Goal: Check status: Check status

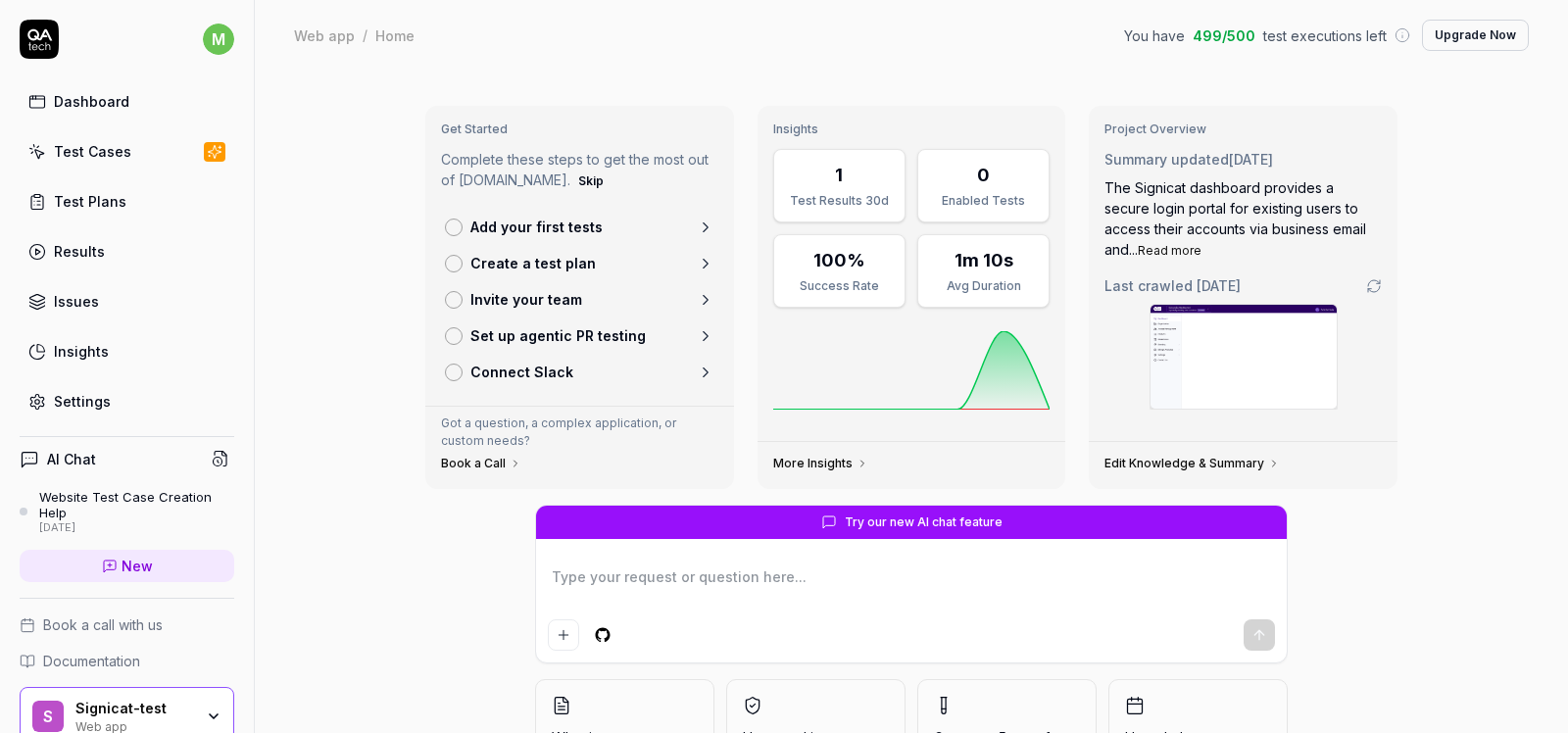
click at [158, 108] on link "Dashboard" at bounding box center [127, 101] width 215 height 38
click at [132, 152] on link "Test Cases" at bounding box center [127, 151] width 215 height 38
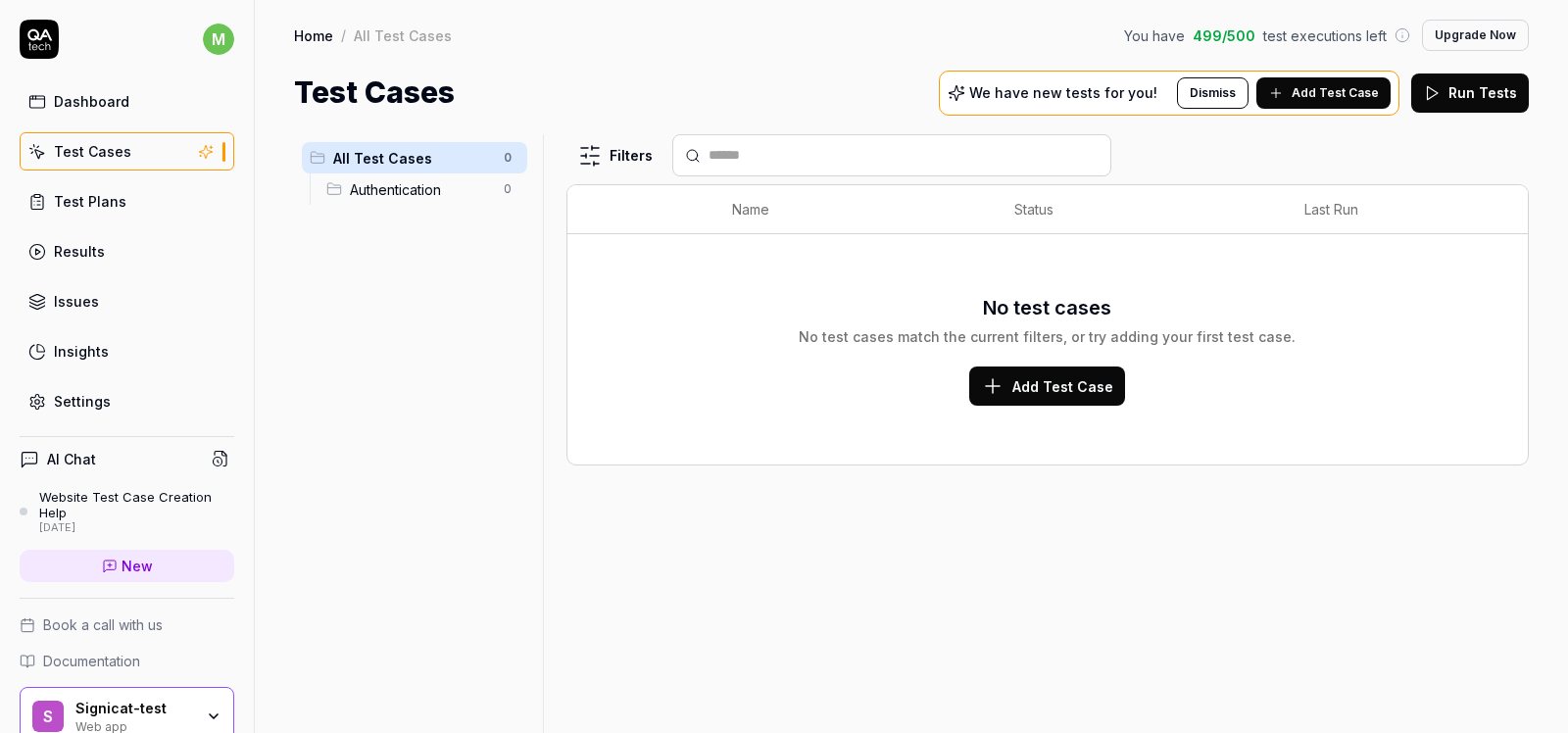
click at [127, 184] on link "Test Plans" at bounding box center [127, 201] width 215 height 38
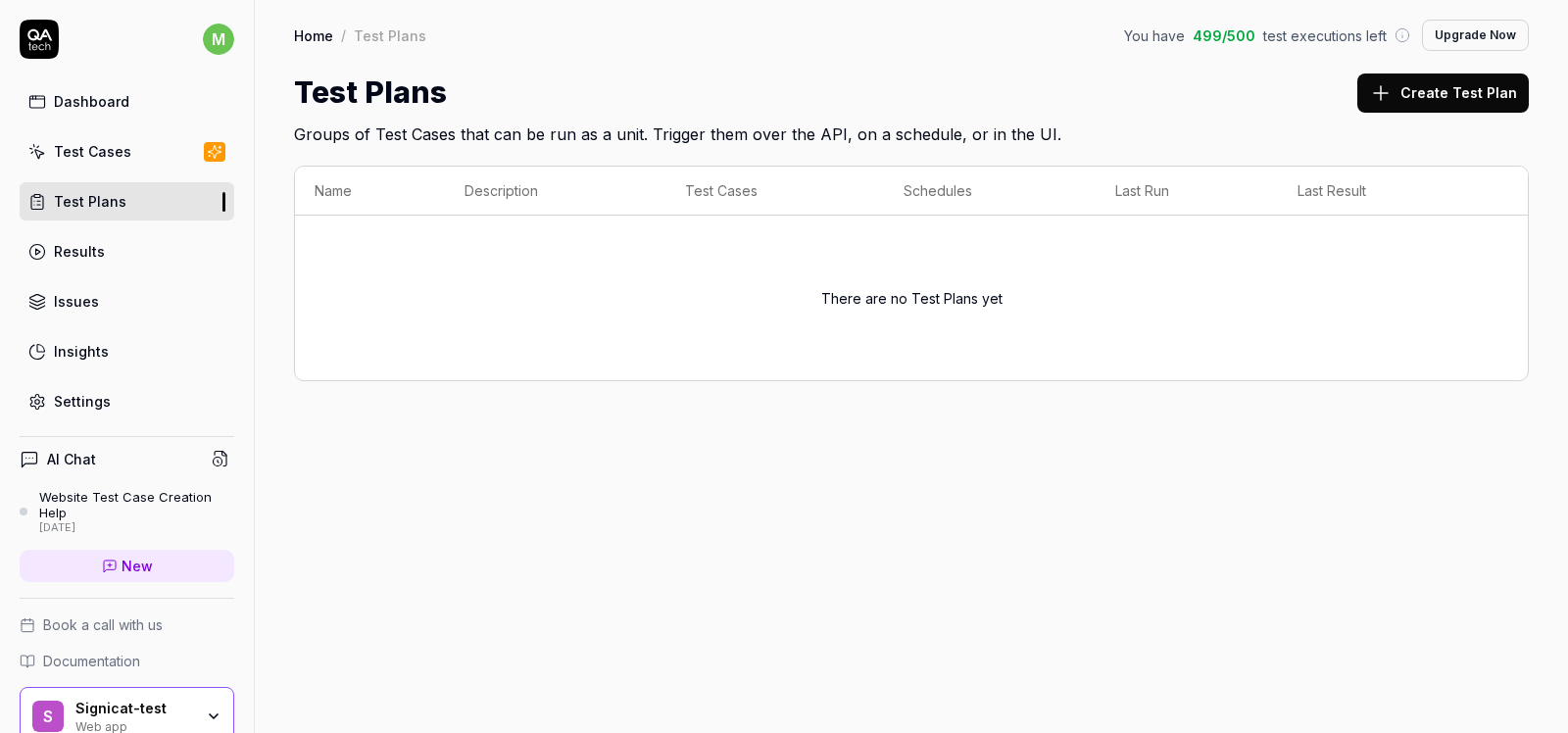
click at [760, 425] on div "Home / Test Plans You have 499 / 500 test executions left Upgrade Now Home / Te…" at bounding box center [911, 366] width 1314 height 733
click at [932, 265] on div "There are no Test Plans yet" at bounding box center [911, 298] width 1194 height 141
click at [93, 153] on div "Test Cases" at bounding box center [93, 151] width 78 height 21
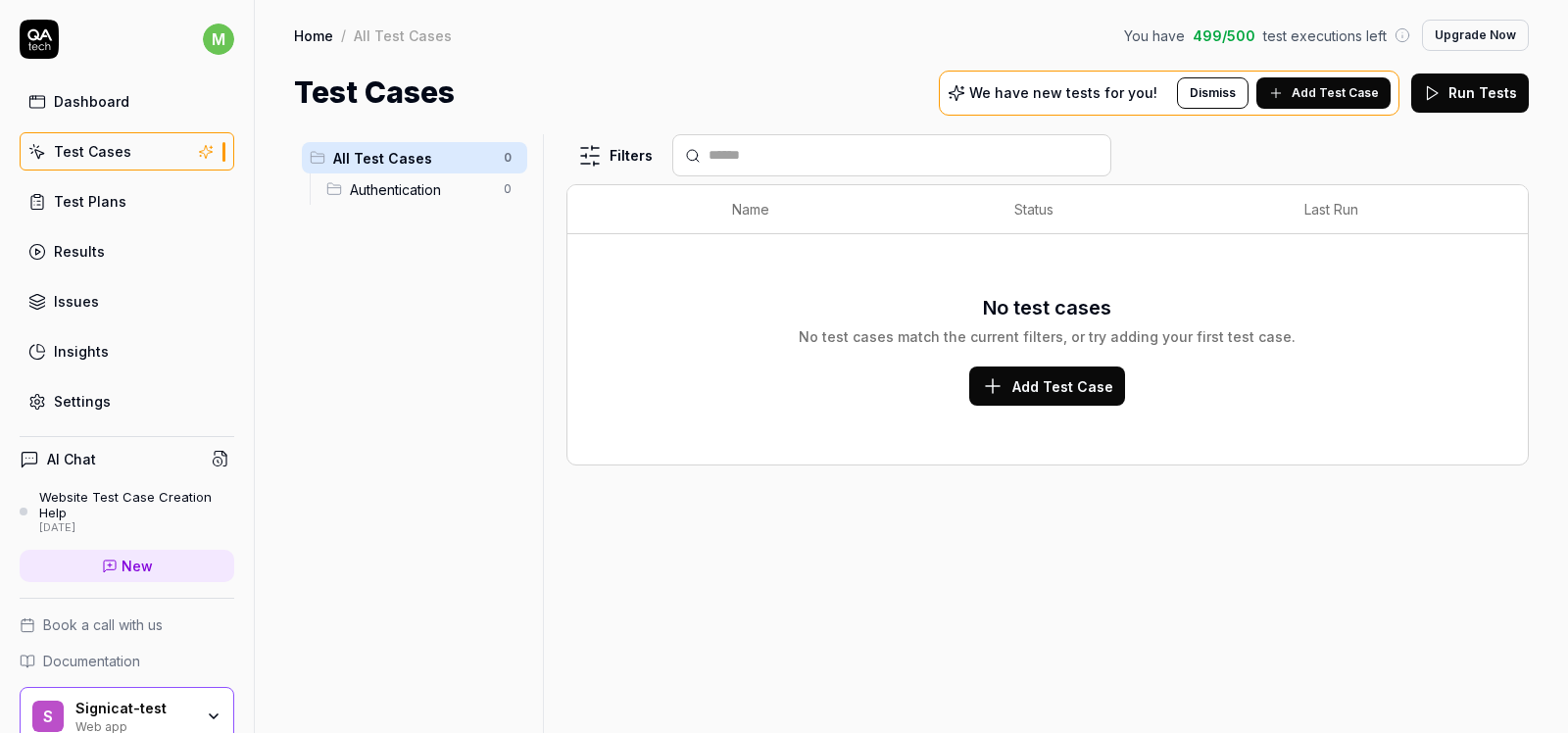
click at [74, 110] on div "Dashboard" at bounding box center [92, 101] width 76 height 21
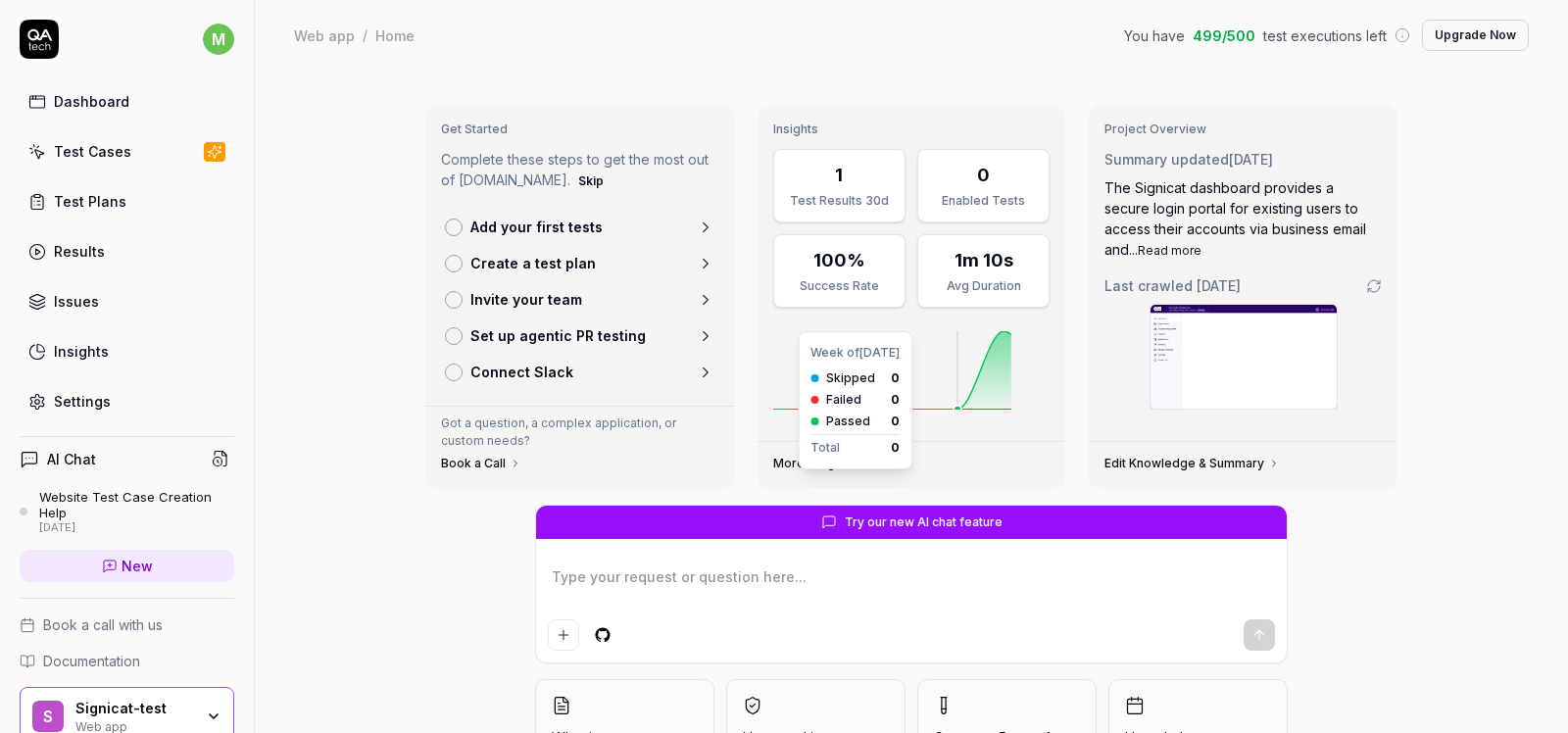
scroll to position [132, 0]
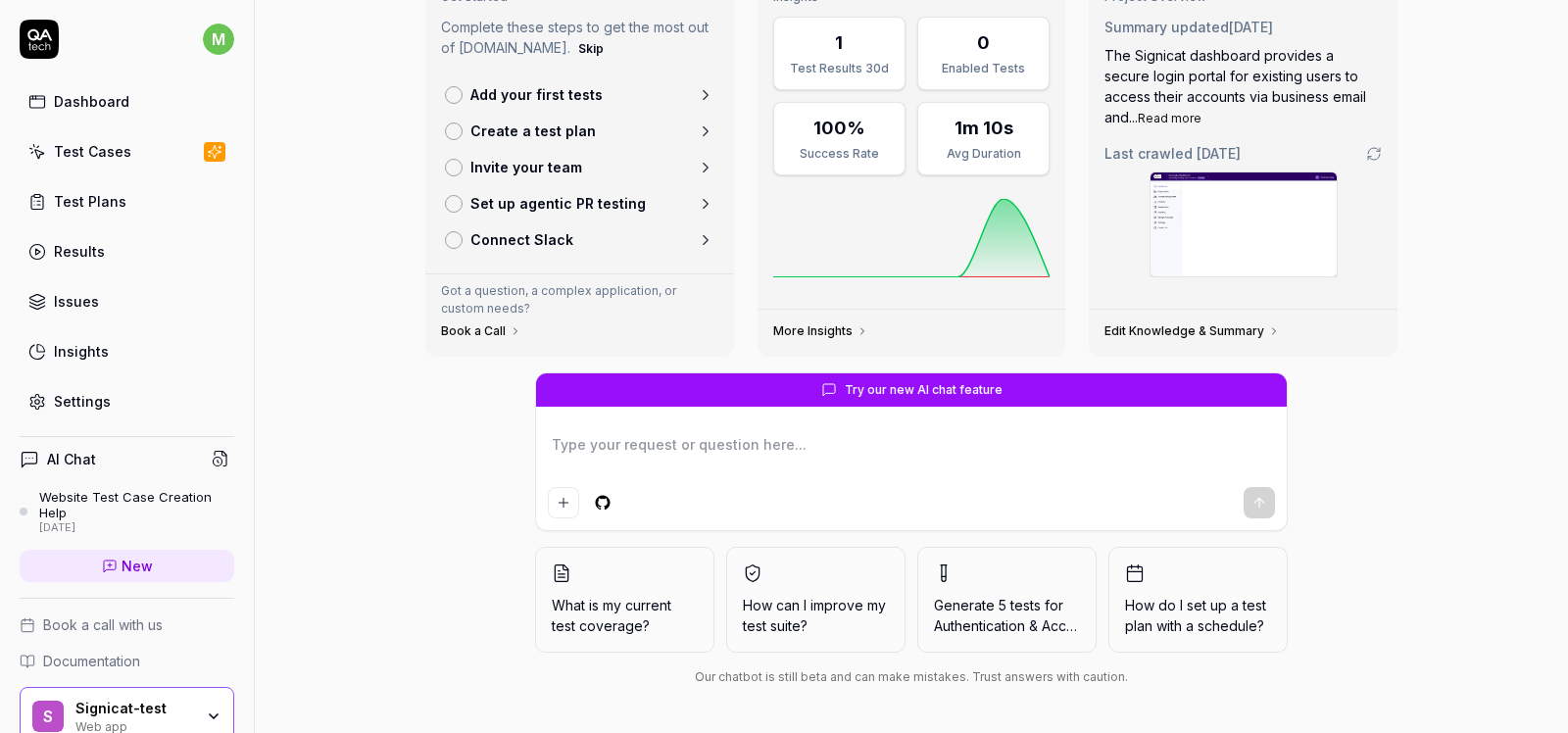
type textarea "*"
click at [123, 161] on div "Test Cases" at bounding box center [93, 151] width 78 height 21
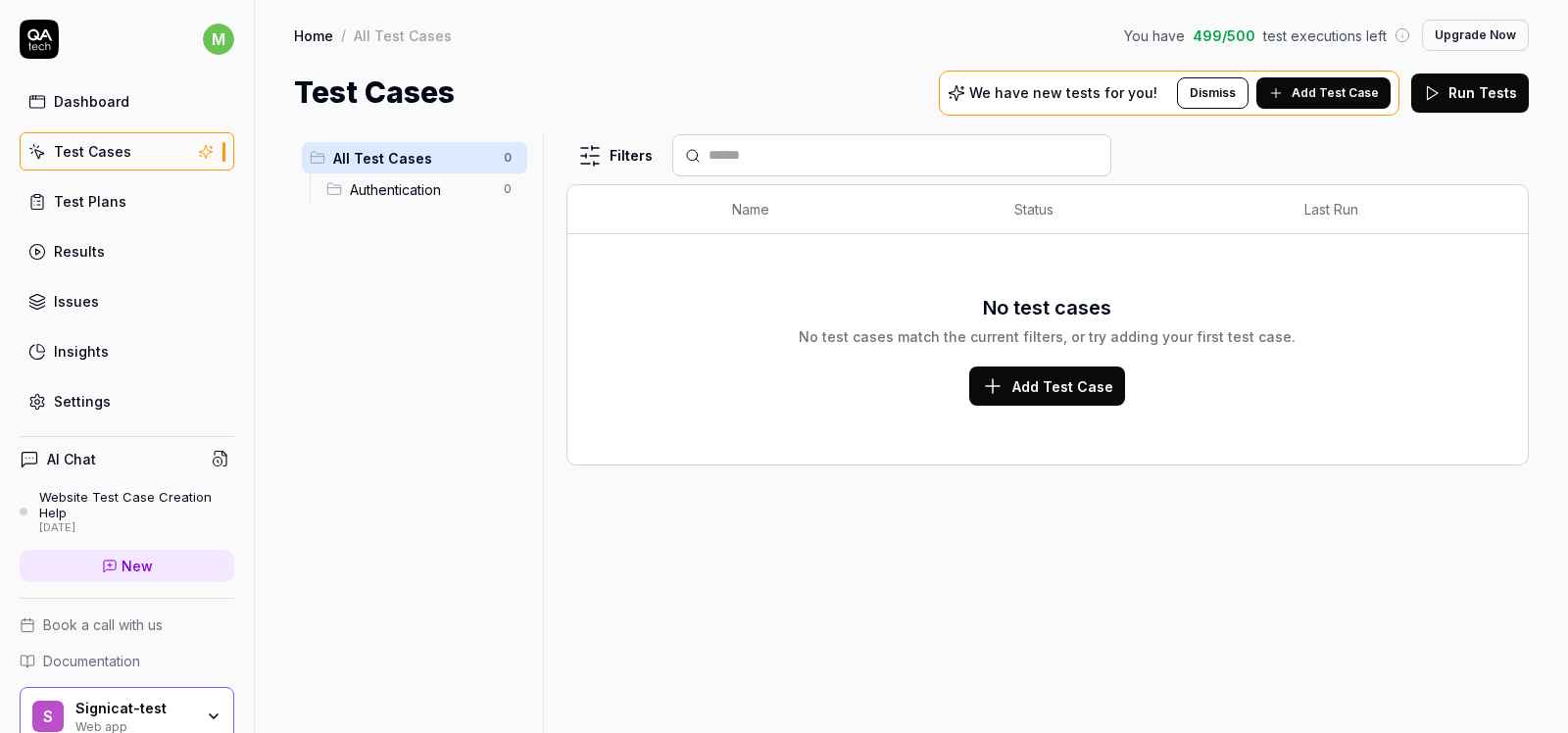
click at [102, 198] on div "Test Plans" at bounding box center [91, 201] width 73 height 21
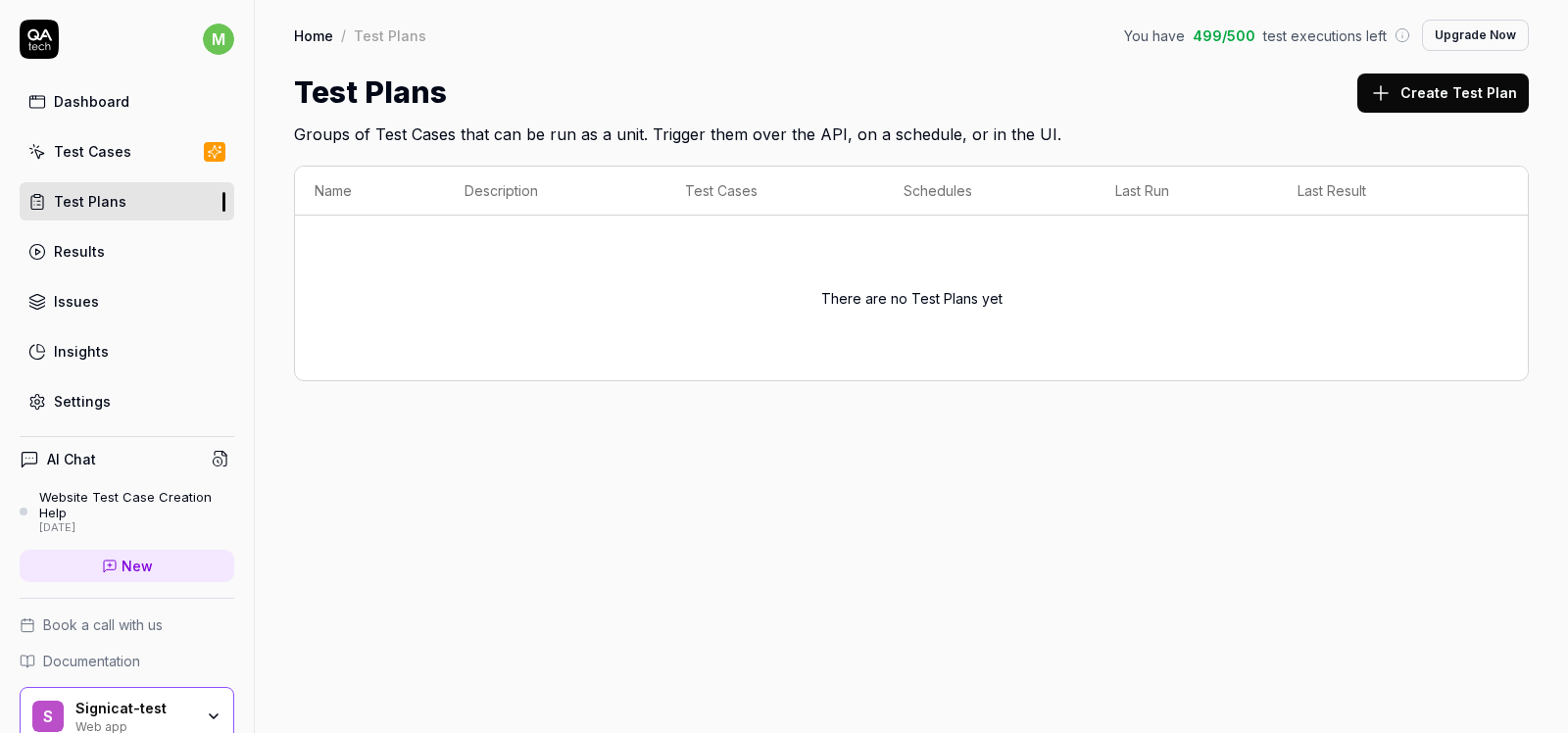
click at [137, 278] on div "Dashboard Test Cases Test Plans Results Issues Insights Settings" at bounding box center [127, 251] width 215 height 338
click at [135, 263] on link "Results" at bounding box center [127, 252] width 215 height 38
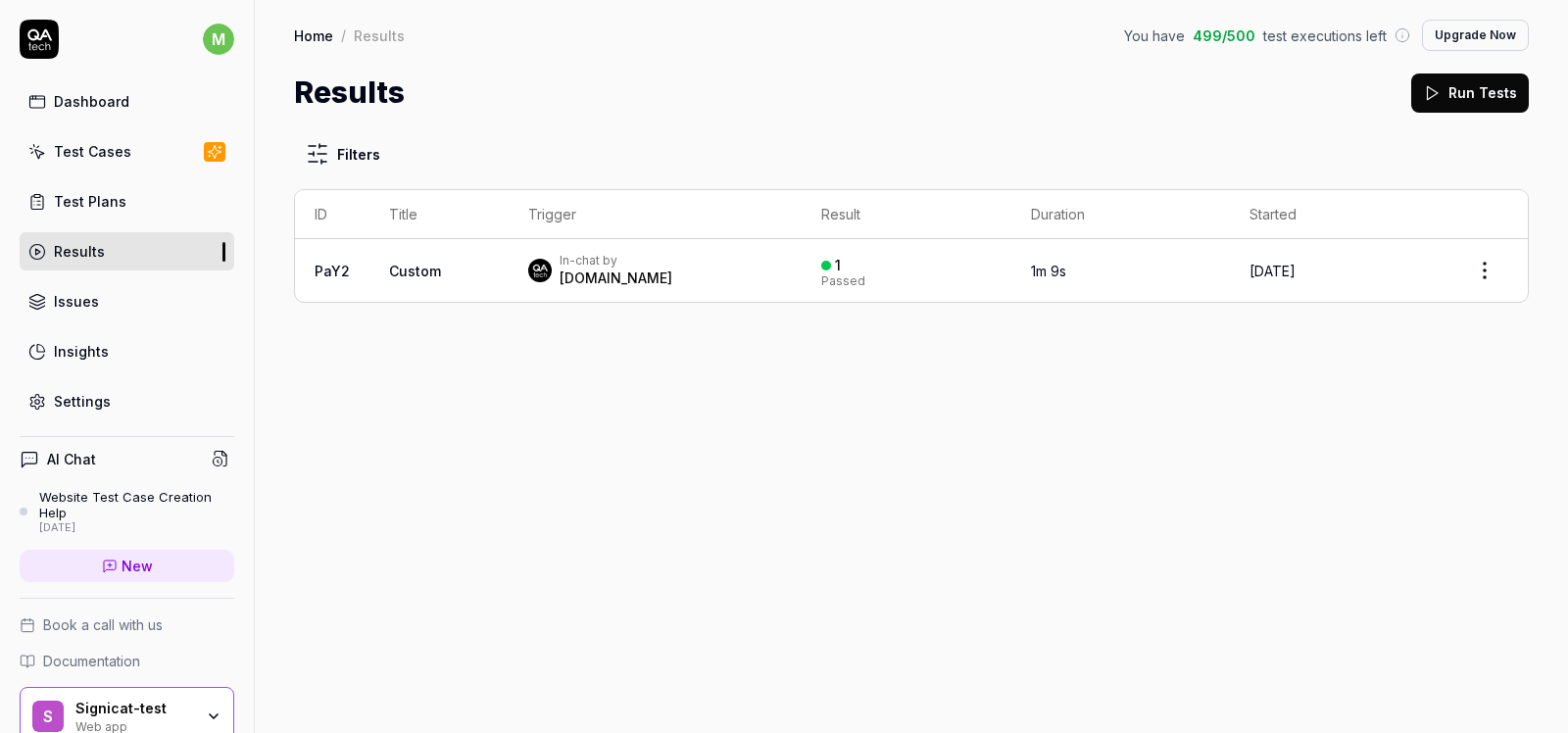
click at [626, 272] on div "In-chat by QA.tech" at bounding box center [656, 270] width 254 height 36
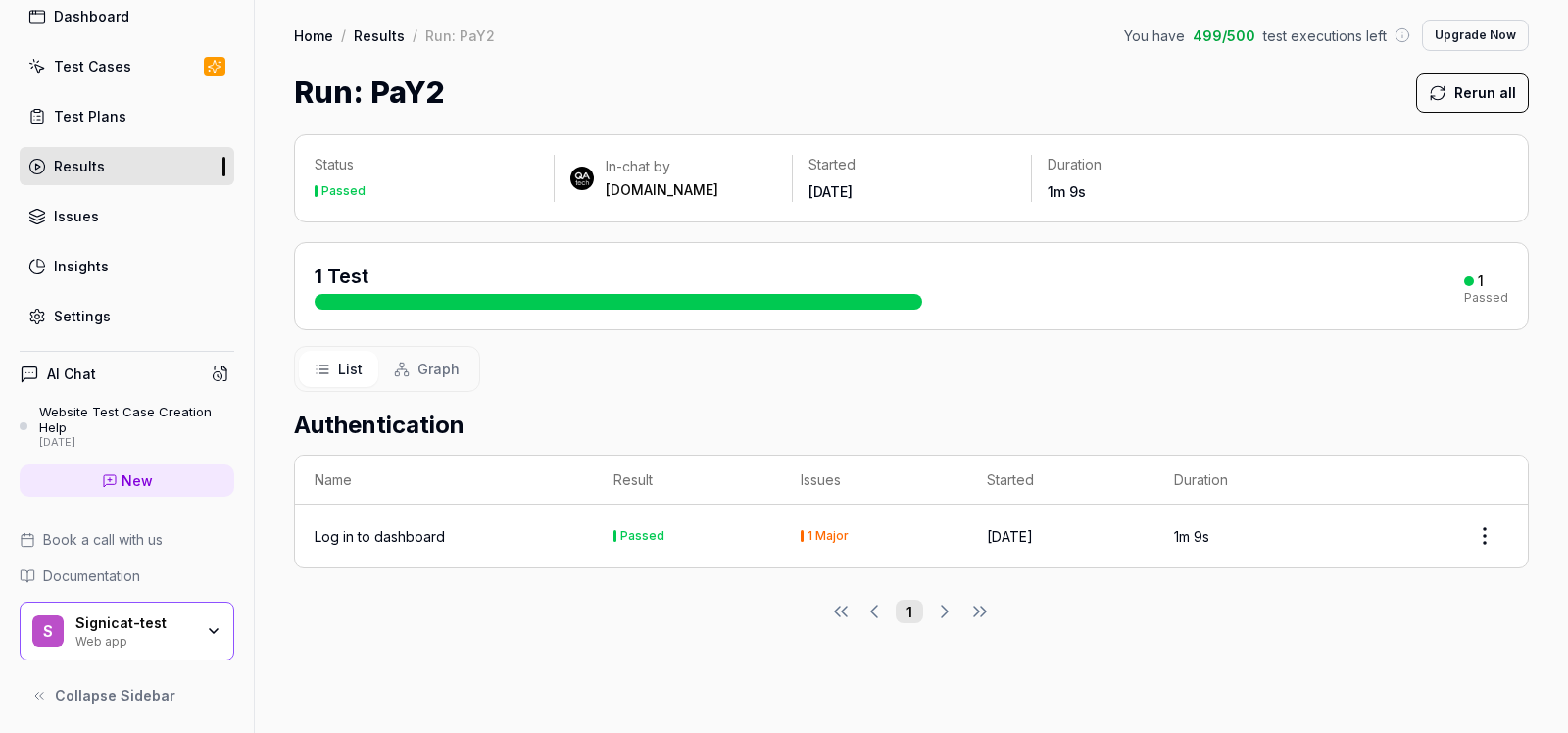
scroll to position [87, 0]
click at [147, 617] on div "Signicat-test" at bounding box center [134, 622] width 117 height 18
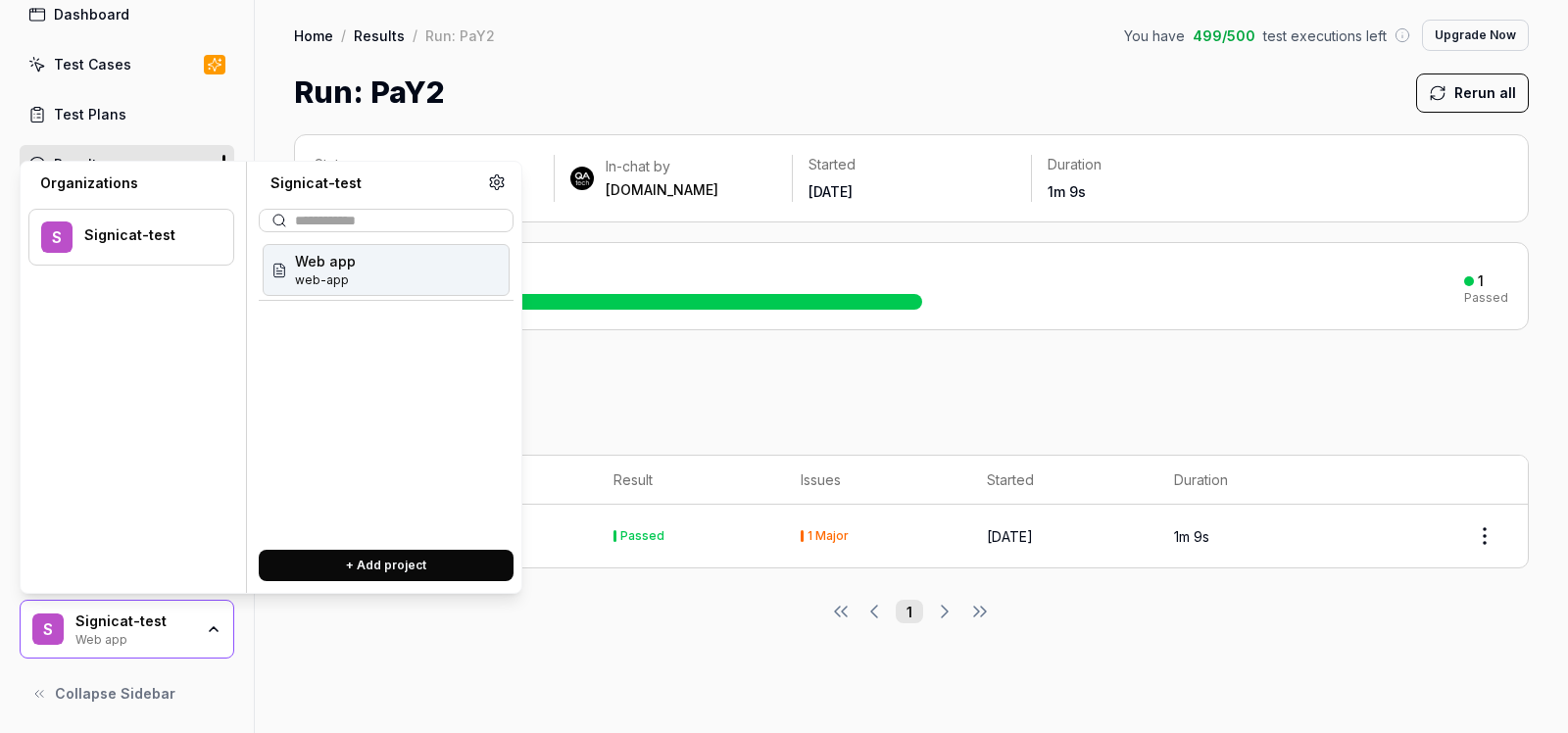
drag, startPoint x: 162, startPoint y: 621, endPoint x: 172, endPoint y: 622, distance: 10.0
click at [162, 621] on div "Signicat-test" at bounding box center [134, 622] width 117 height 18
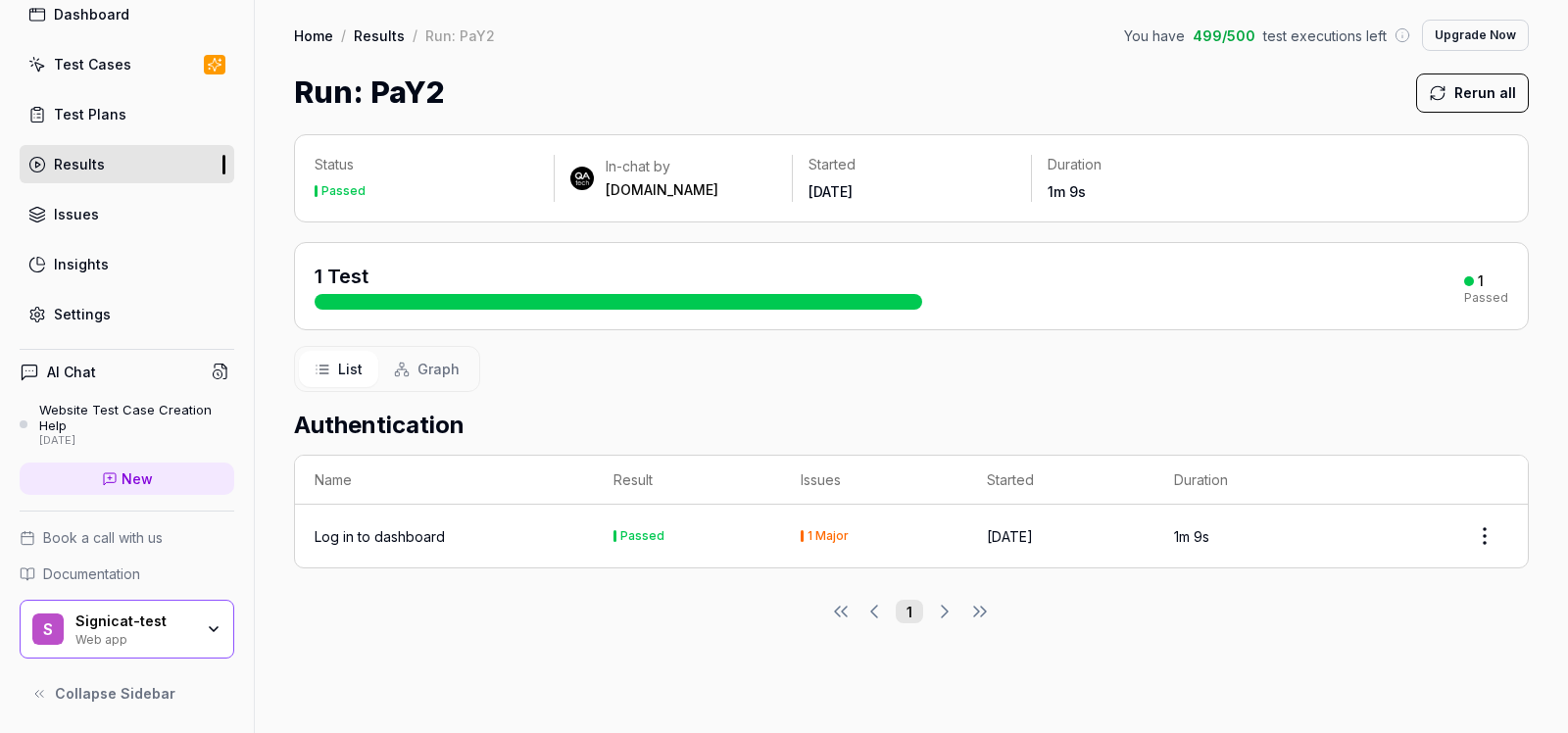
click at [393, 540] on div "Log in to dashboard" at bounding box center [380, 537] width 130 height 21
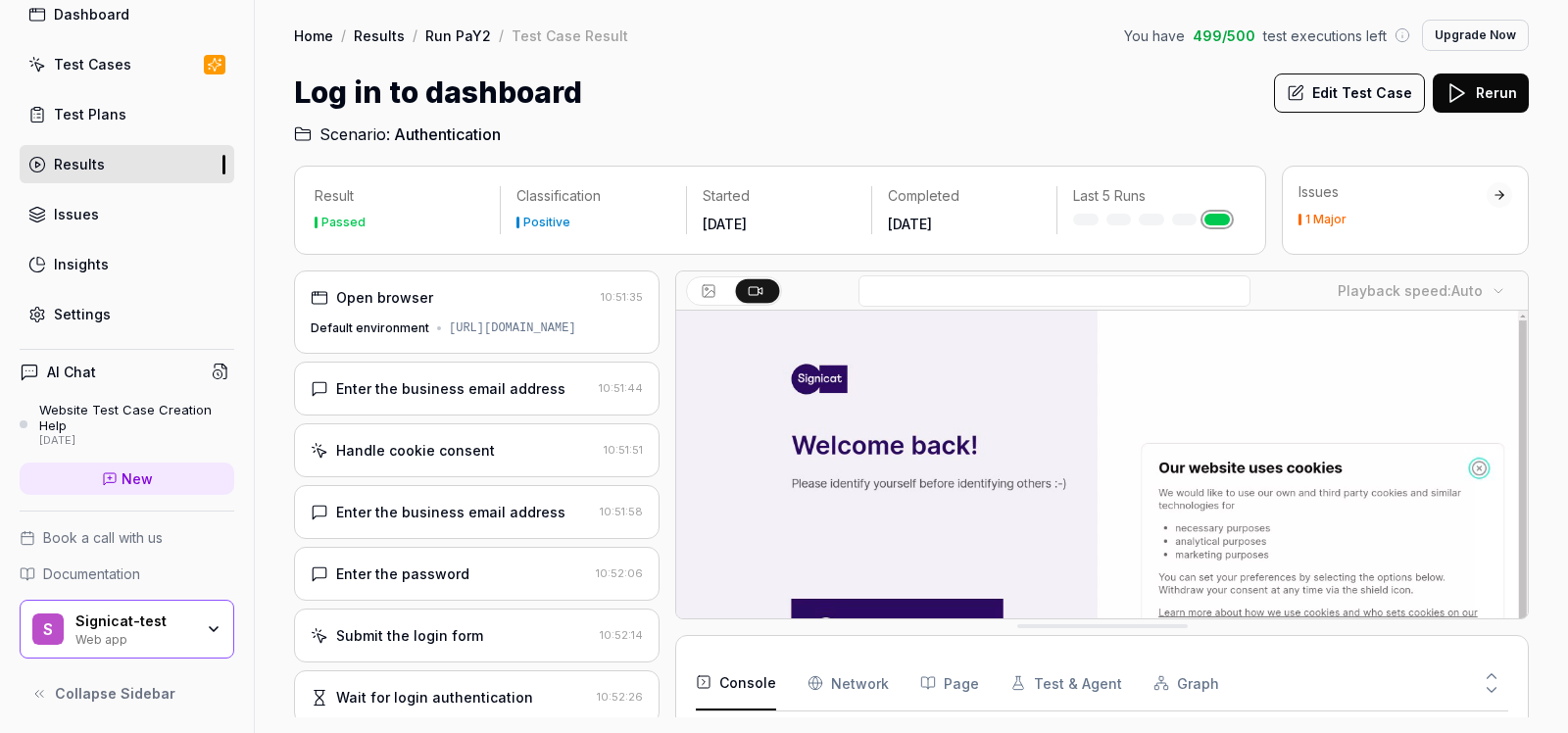
click at [1390, 200] on div "Issues" at bounding box center [1392, 192] width 188 height 20
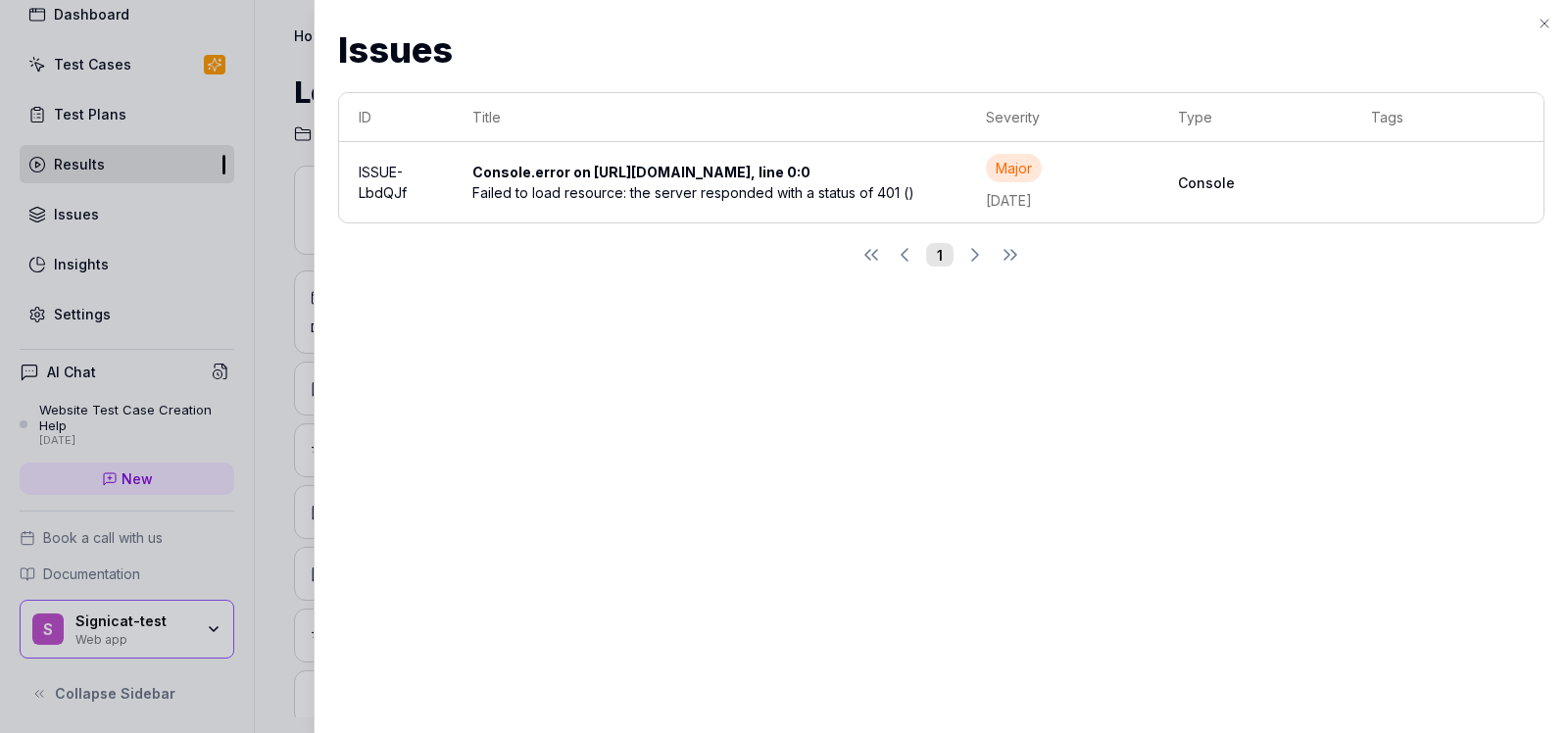
click at [729, 201] on div "Failed to load resource: the server responded with a status of 401 ()" at bounding box center [709, 192] width 474 height 21
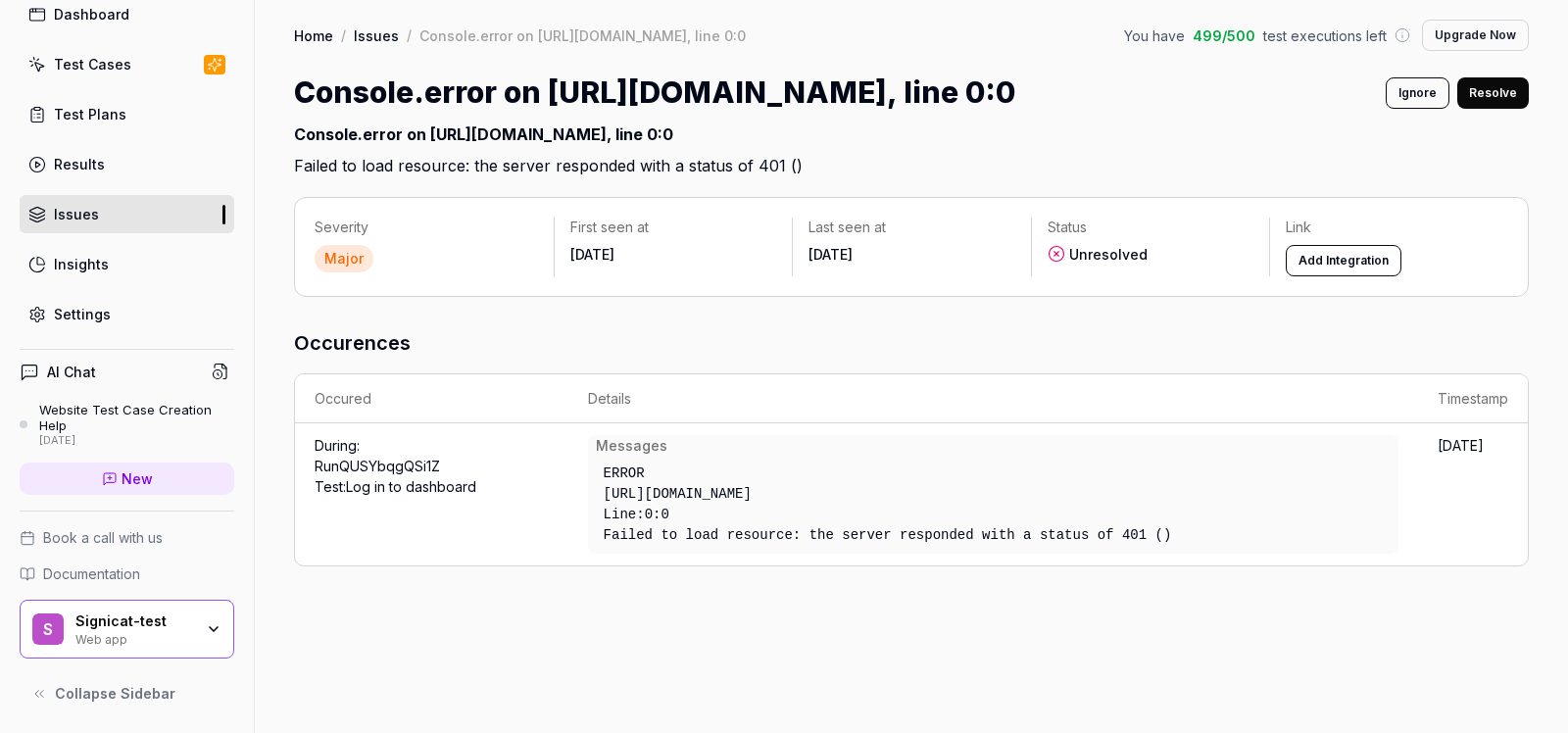
click at [124, 110] on link "Test Plans" at bounding box center [127, 113] width 215 height 38
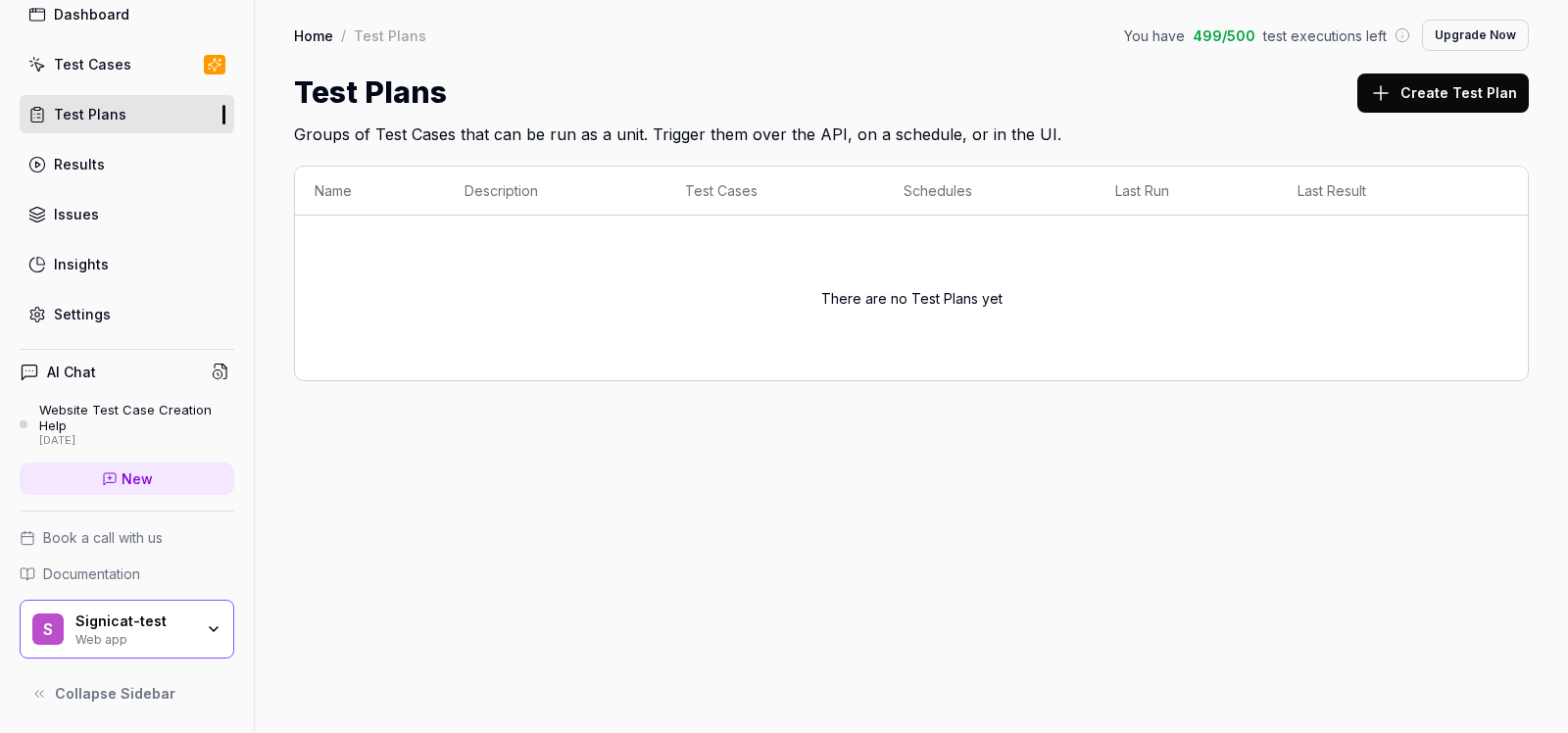
click at [141, 72] on link "Test Cases" at bounding box center [127, 64] width 215 height 38
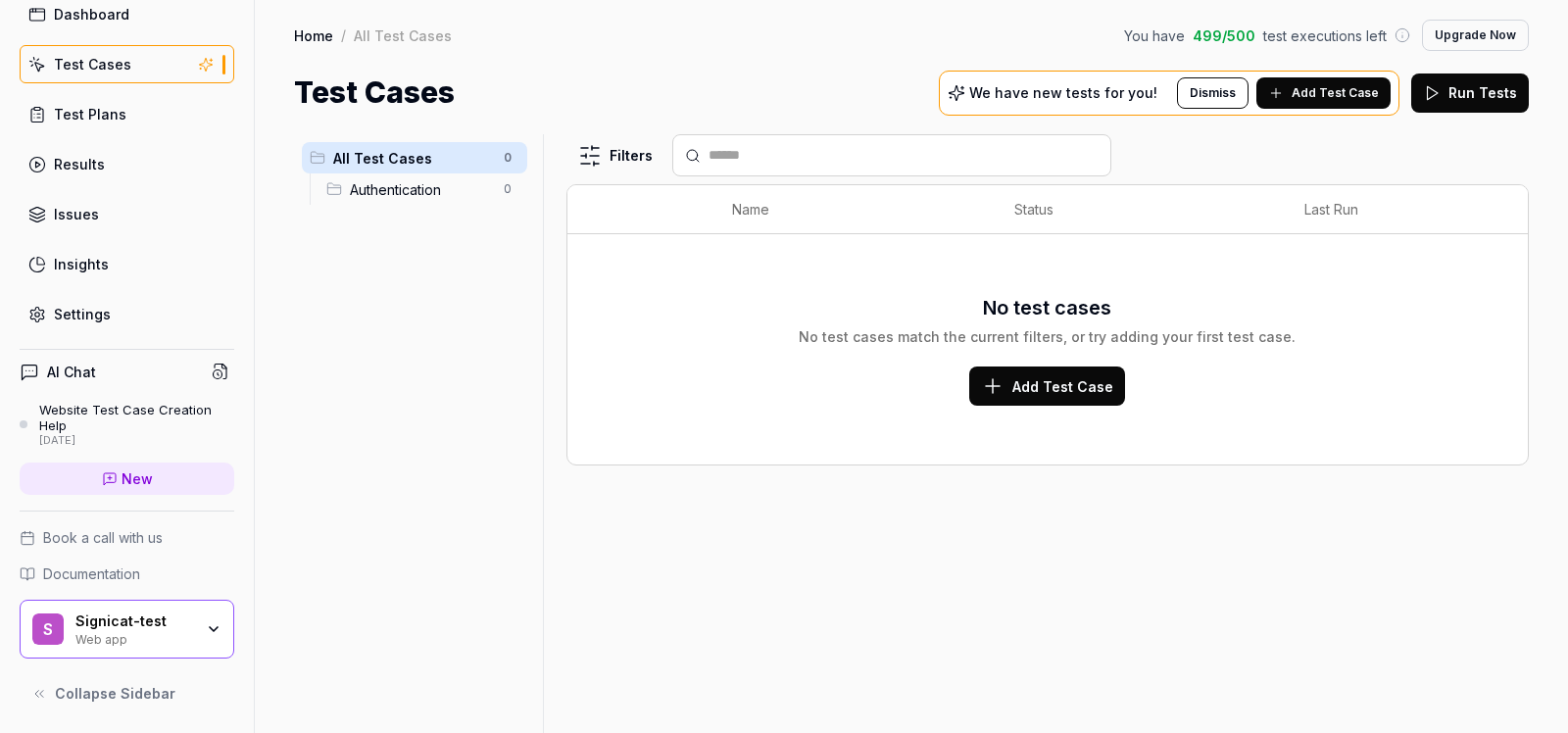
click at [158, 113] on link "Test Plans" at bounding box center [127, 113] width 215 height 38
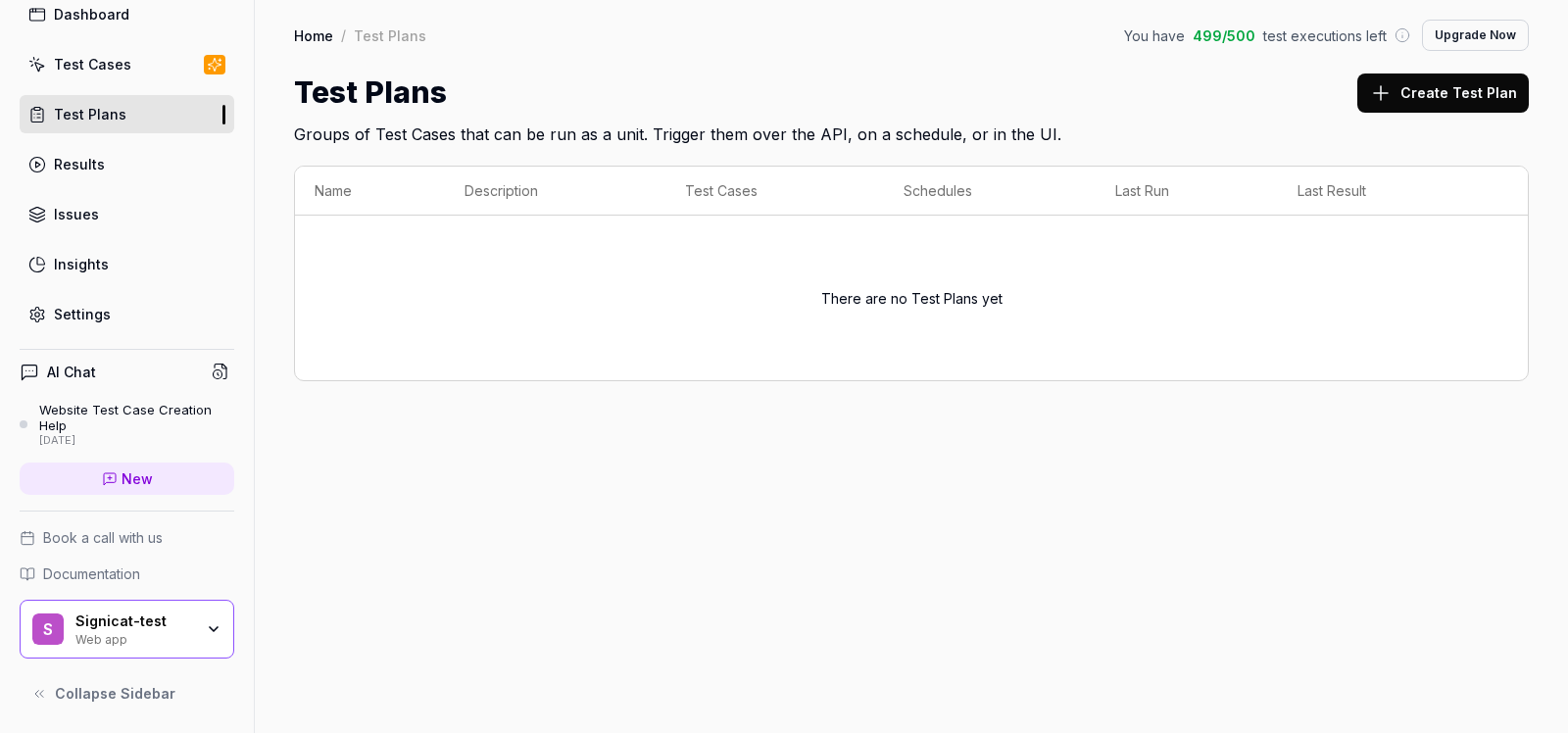
click at [149, 179] on link "Results" at bounding box center [127, 164] width 215 height 38
